Goal: Task Accomplishment & Management: Use online tool/utility

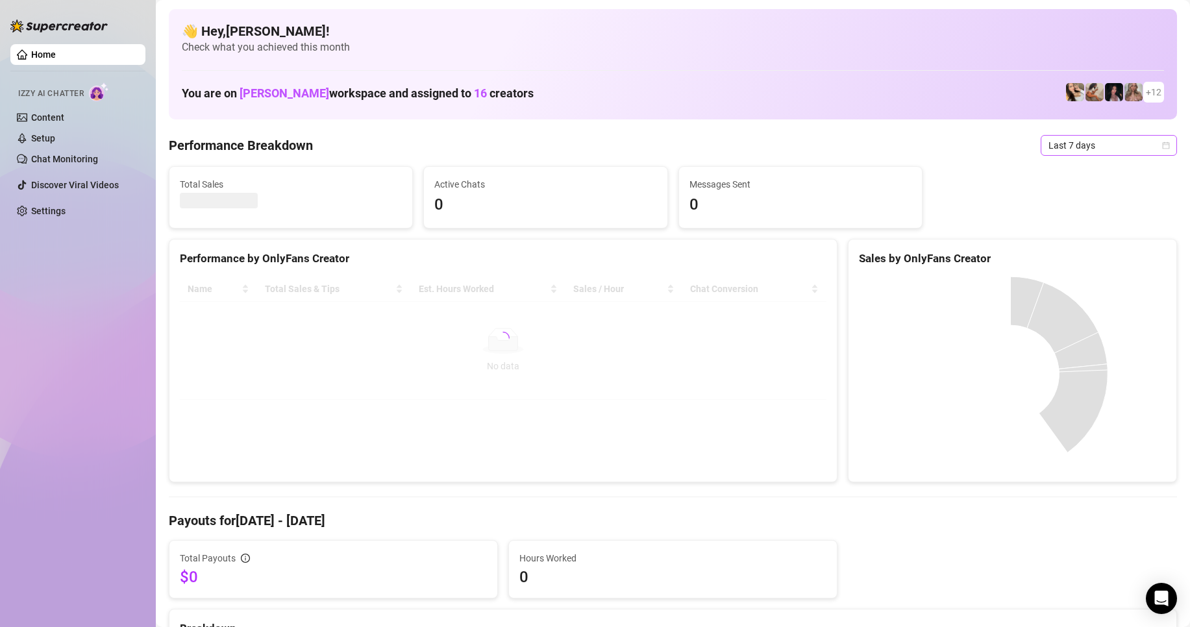
click at [1049, 148] on span "Last 7 days" at bounding box center [1109, 145] width 121 height 19
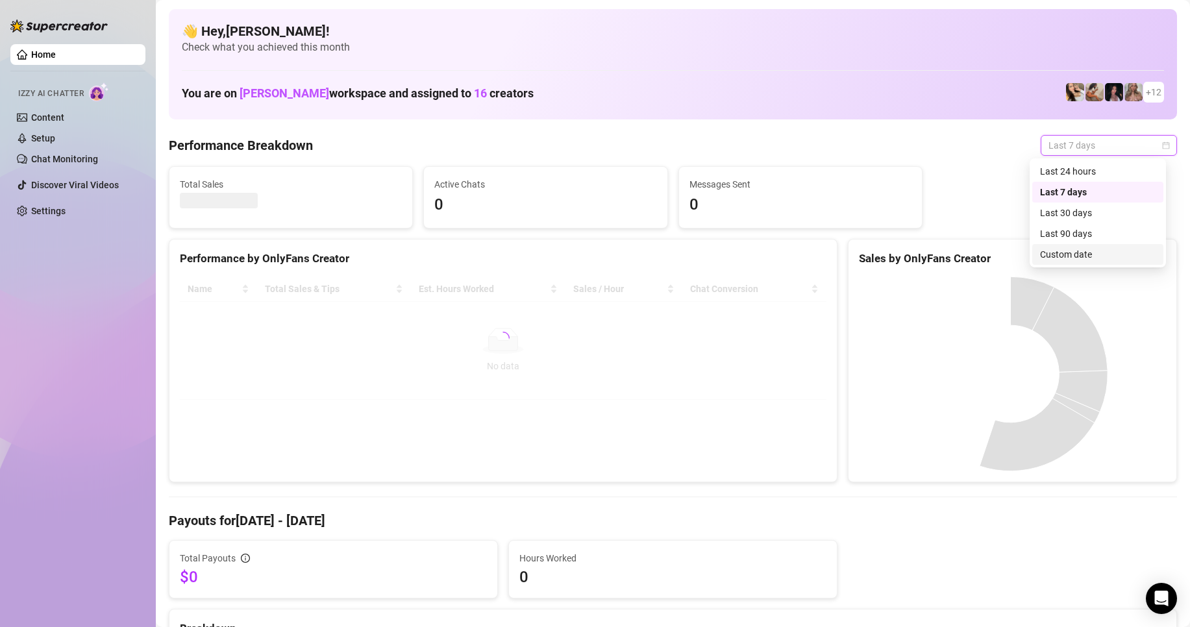
click at [1061, 253] on div "Custom date" at bounding box center [1098, 254] width 116 height 14
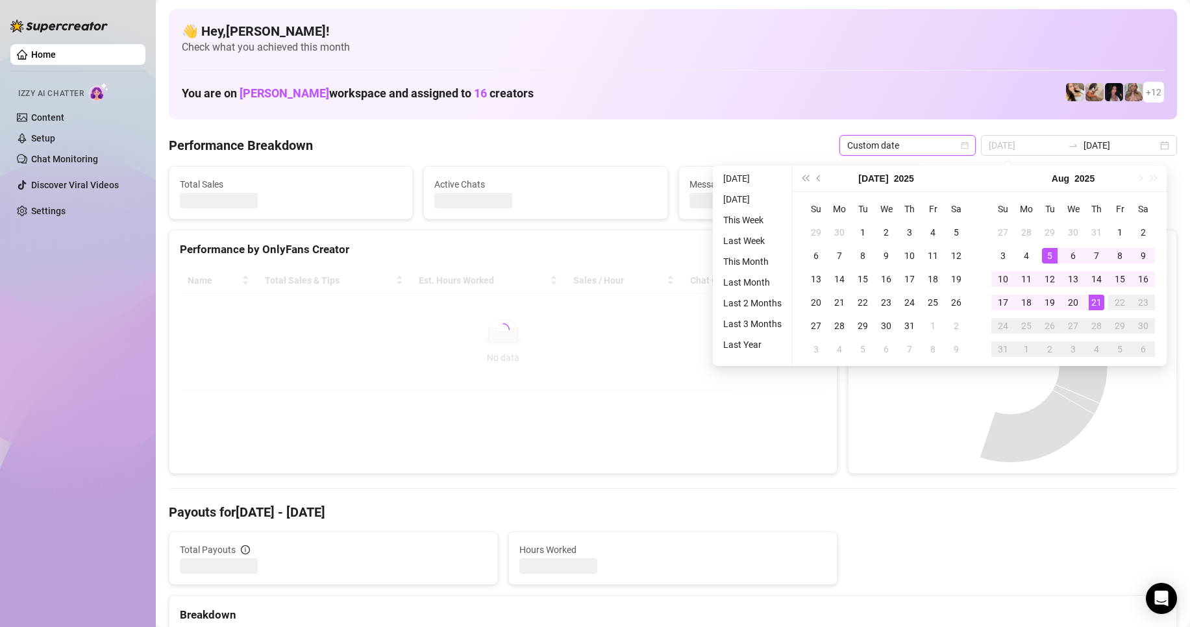
type input "[DATE]"
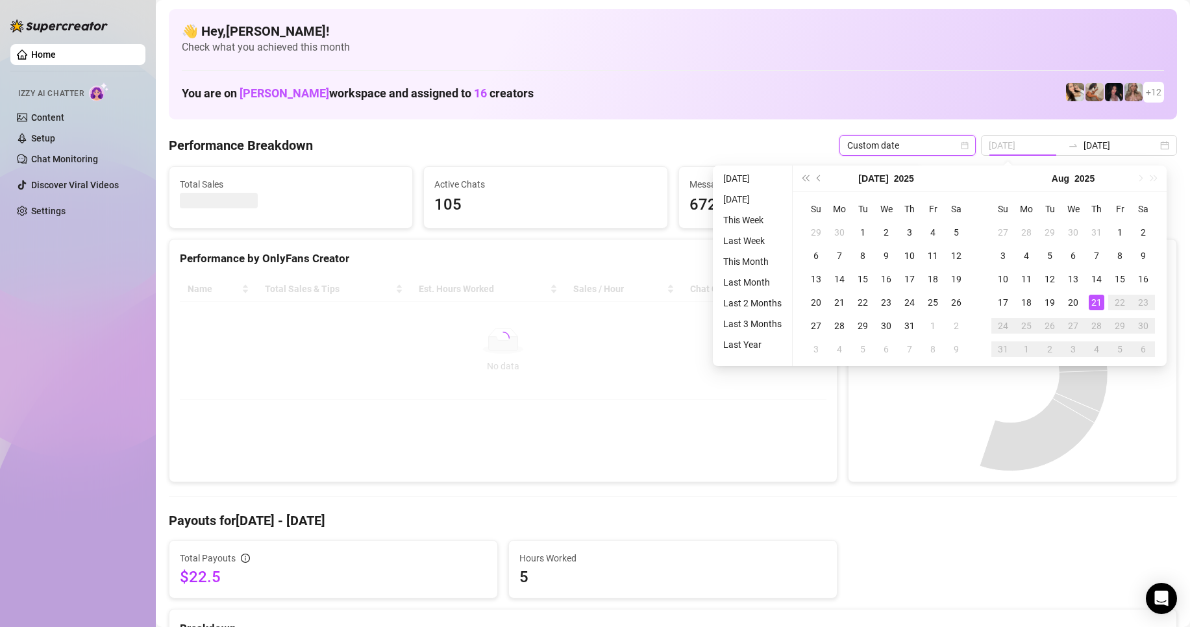
click at [1093, 303] on div "21" at bounding box center [1097, 303] width 16 height 16
click at [1094, 303] on div "21" at bounding box center [1097, 303] width 16 height 16
type input "[DATE]"
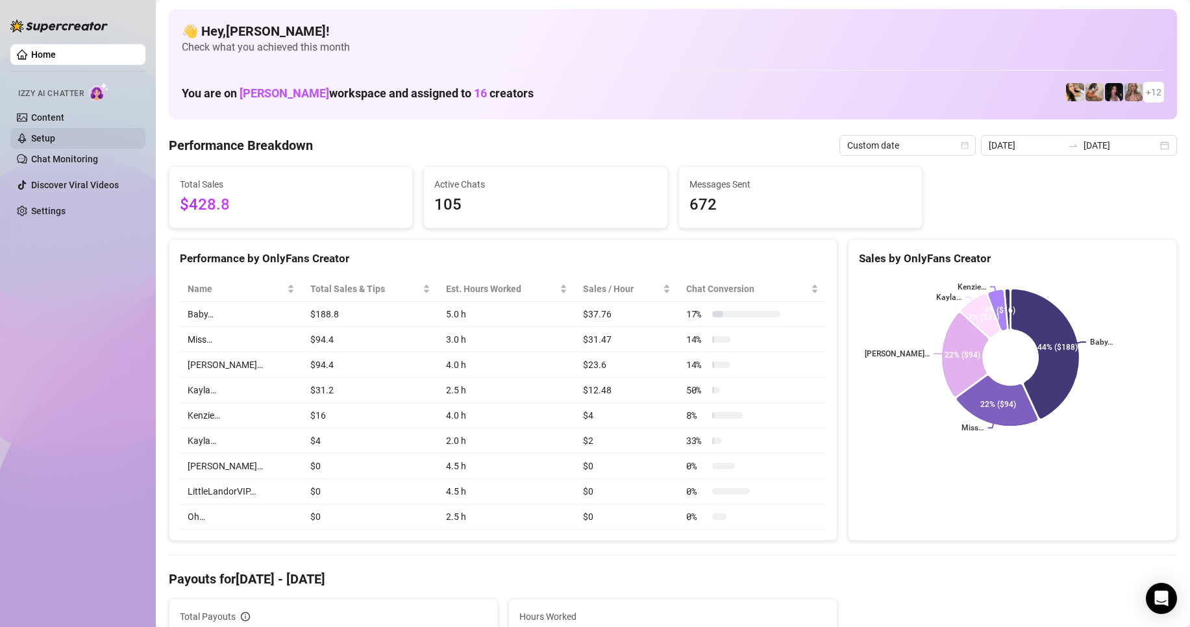
click at [55, 140] on link "Setup" at bounding box center [43, 138] width 24 height 10
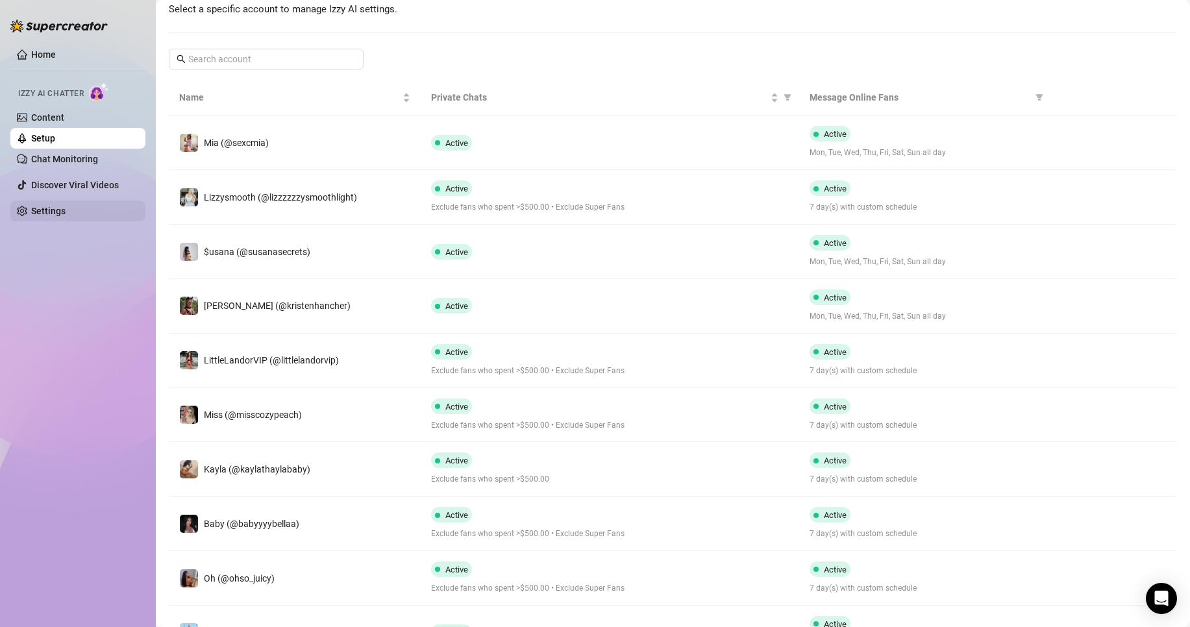
scroll to position [18, 0]
